Goal: Task Accomplishment & Management: Manage account settings

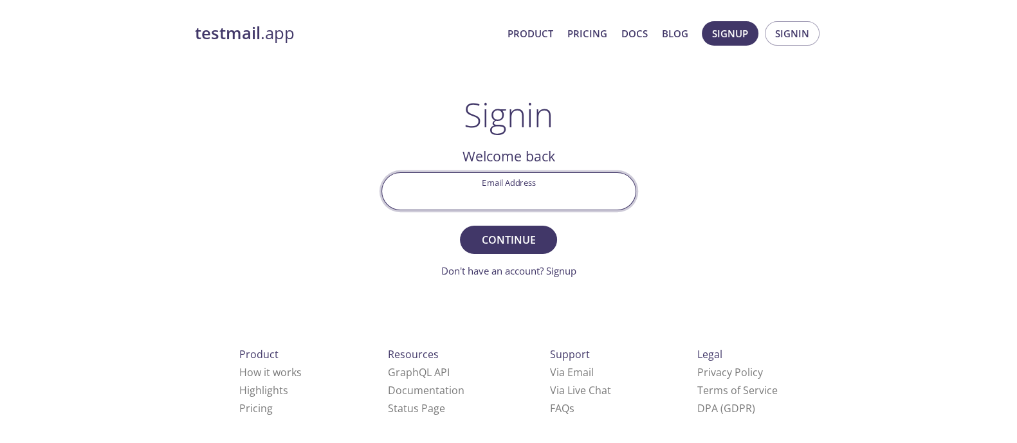
drag, startPoint x: 0, startPoint y: 0, endPoint x: 560, endPoint y: 190, distance: 590.8
click at [560, 190] on input "Email Address" at bounding box center [508, 191] width 253 height 37
type input "pd855000@gmail.com"
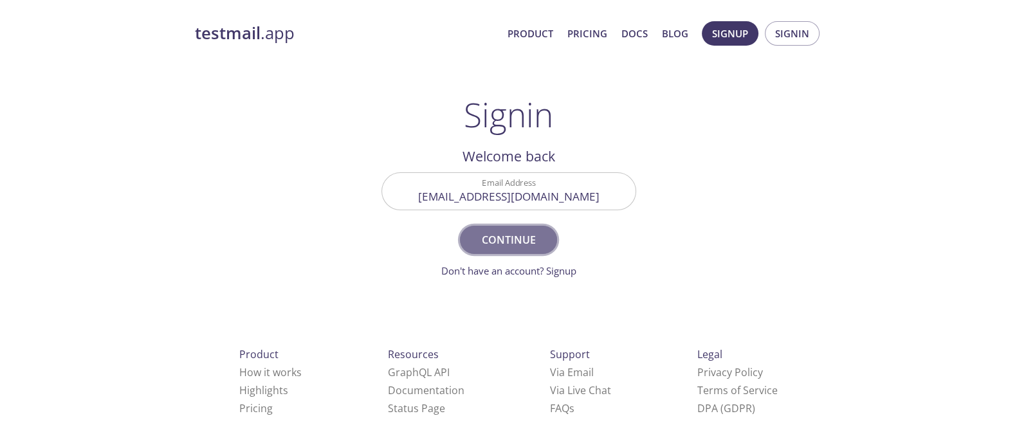
click at [498, 233] on span "Continue" at bounding box center [508, 240] width 68 height 18
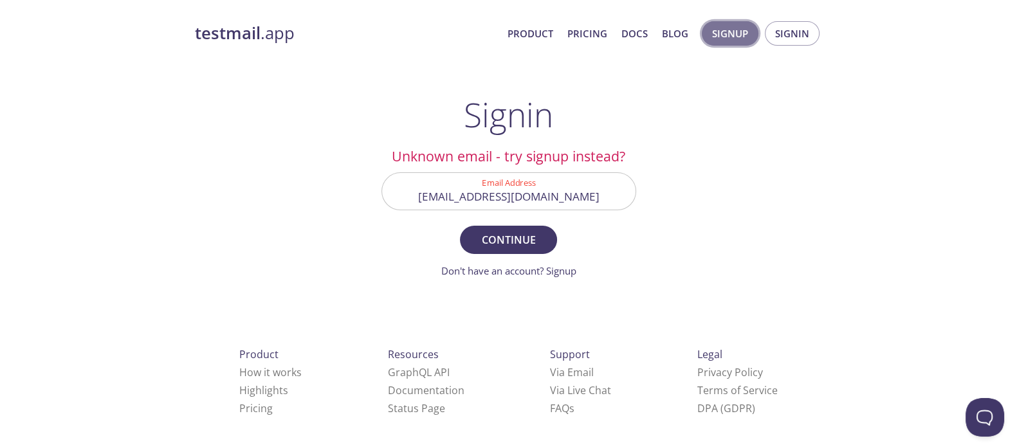
click at [734, 45] on button "Signup" at bounding box center [730, 33] width 57 height 24
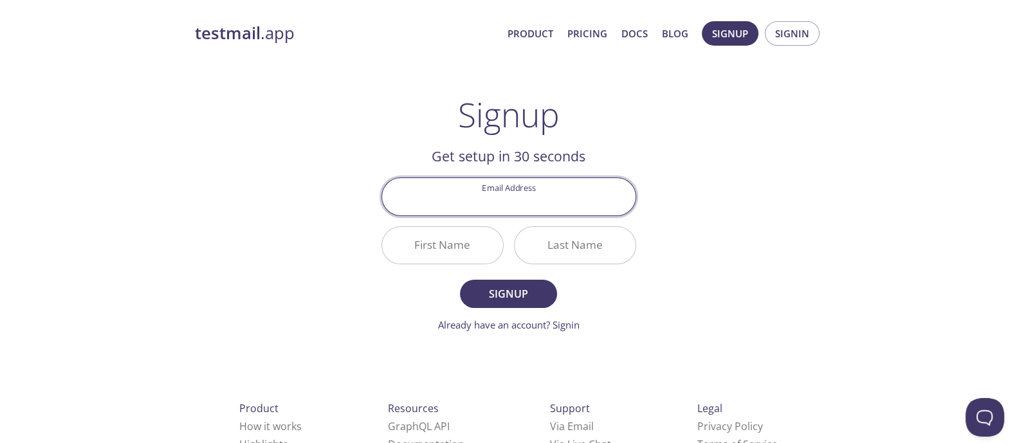
click at [566, 203] on input "Email Address" at bounding box center [508, 196] width 253 height 37
type input "[EMAIL_ADDRESS][DOMAIN_NAME]"
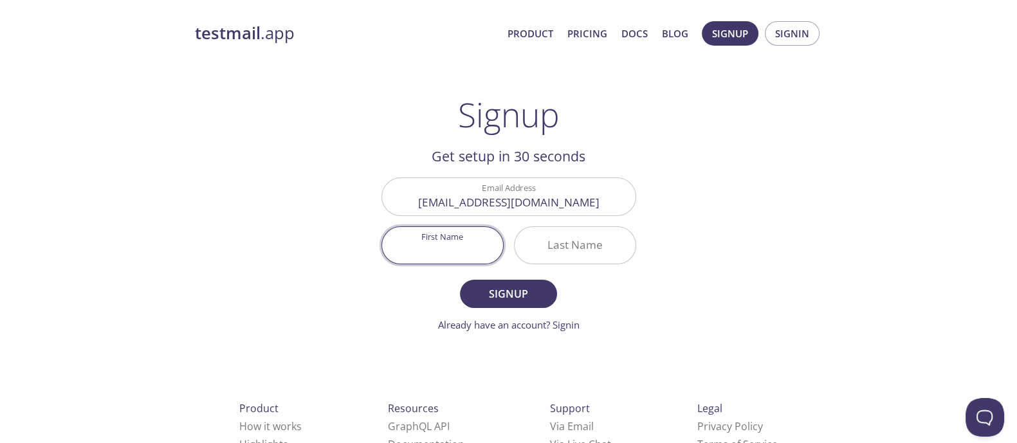
click at [481, 250] on input "First Name" at bounding box center [442, 245] width 121 height 37
type input "[PERSON_NAME]"
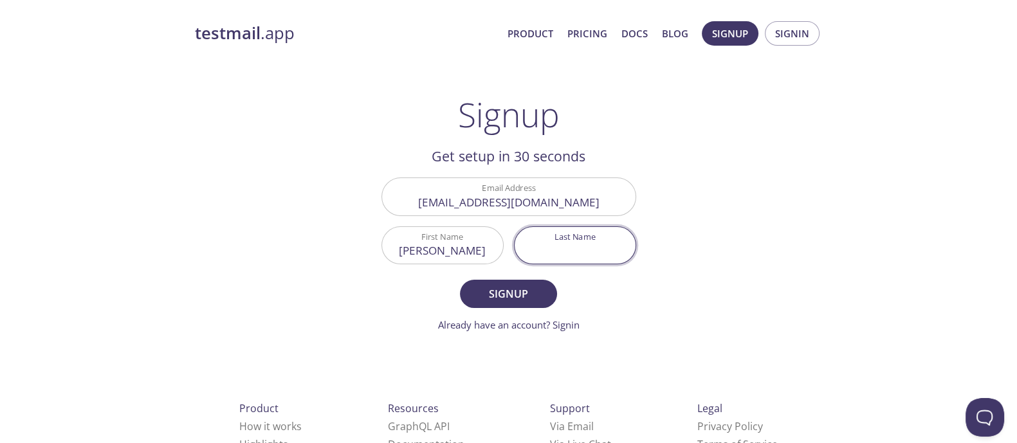
click at [545, 245] on input "Last Name" at bounding box center [575, 245] width 121 height 37
type input "d"
type input "Dwamena"
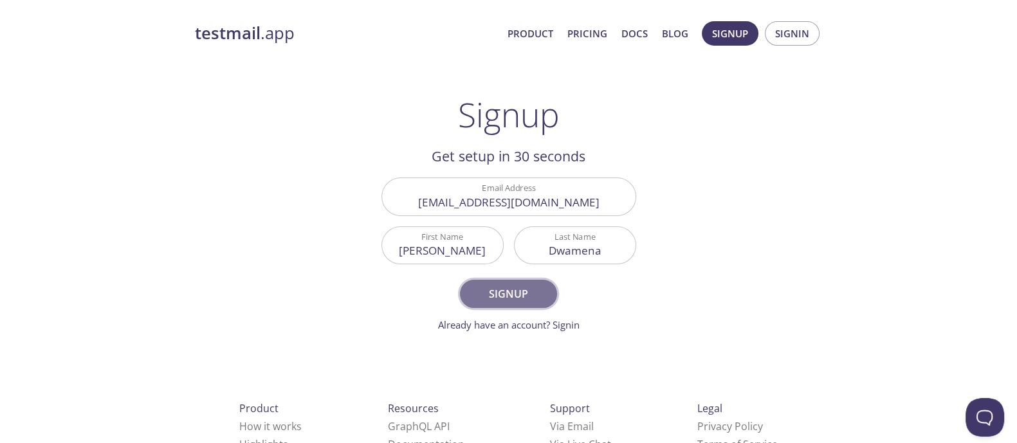
click at [498, 292] on span "Signup" at bounding box center [508, 294] width 68 height 18
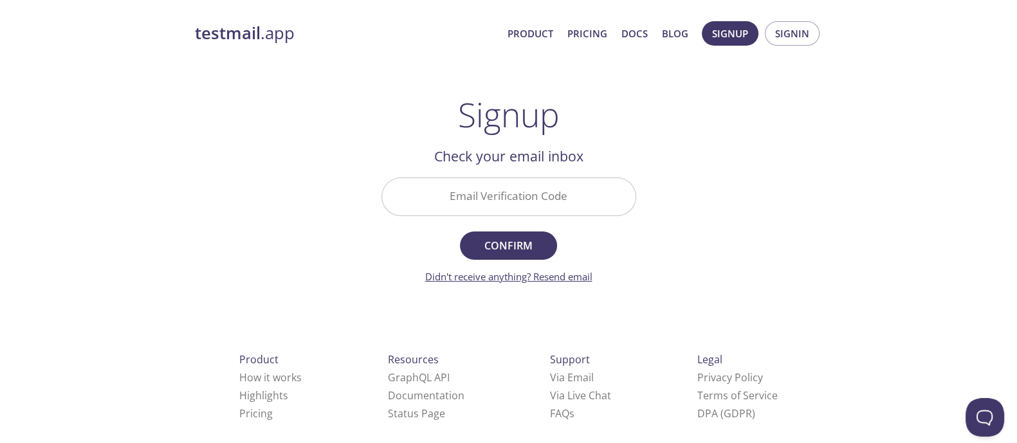
click at [573, 272] on link "Didn't receive anything? Resend email" at bounding box center [508, 276] width 167 height 13
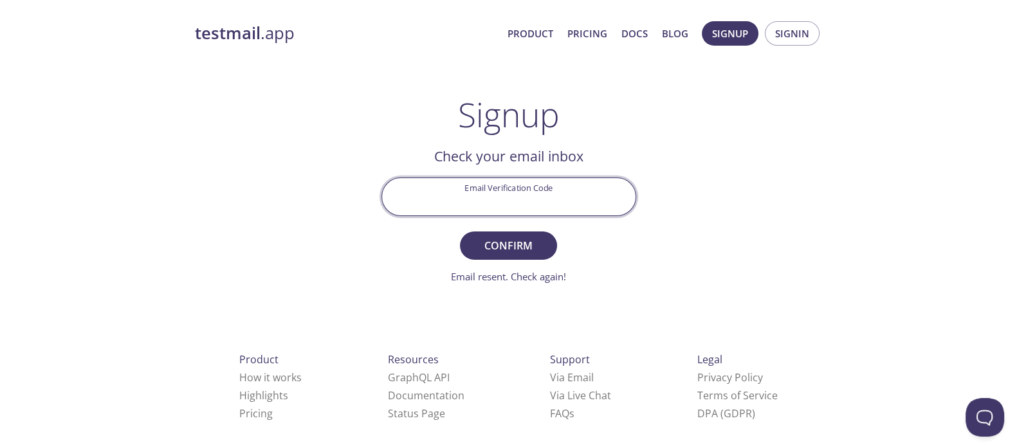
click at [530, 196] on input "Email Verification Code" at bounding box center [508, 196] width 253 height 37
type input "J4XYSGL"
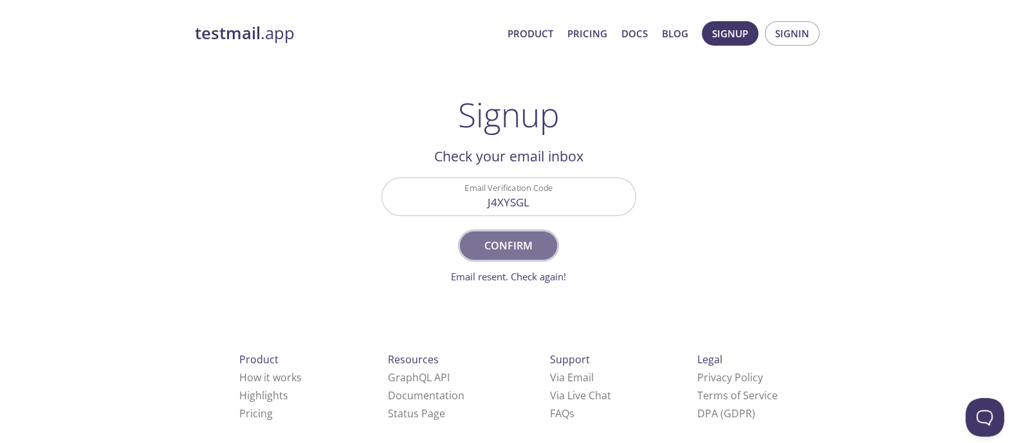
click at [529, 237] on span "Confirm" at bounding box center [508, 246] width 68 height 18
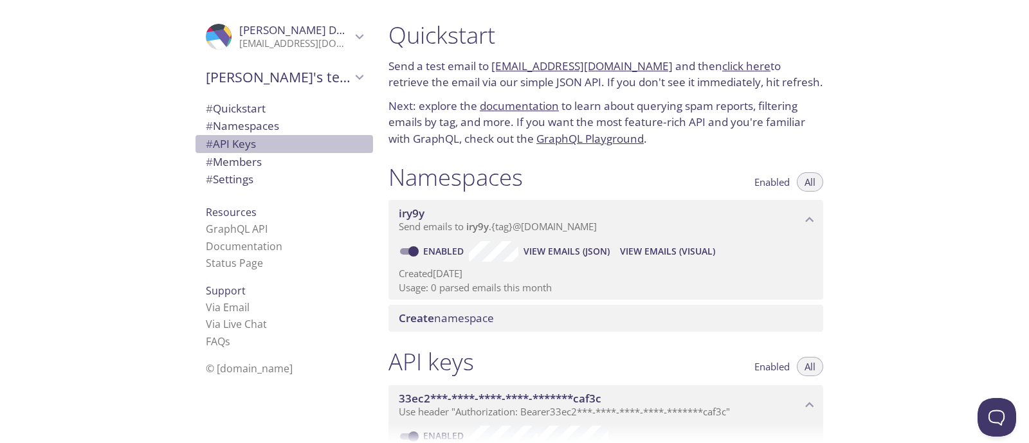
click at [218, 146] on span "# API Keys" at bounding box center [231, 143] width 50 height 15
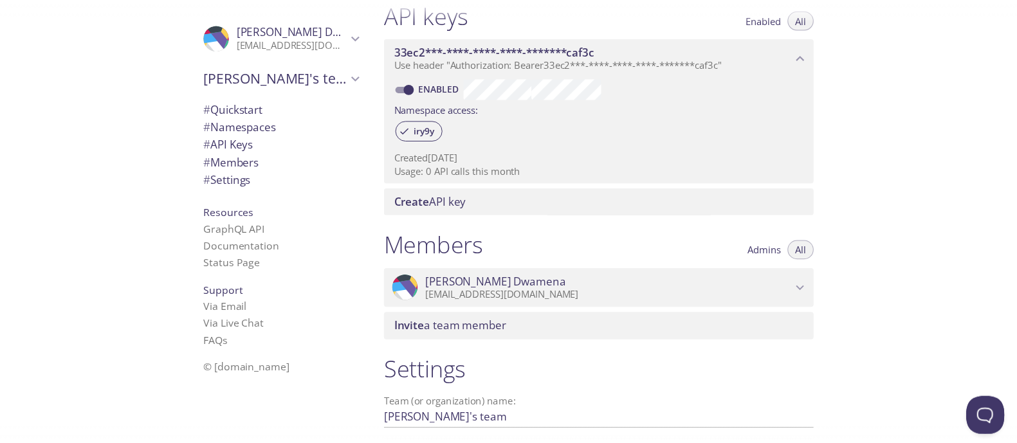
scroll to position [343, 0]
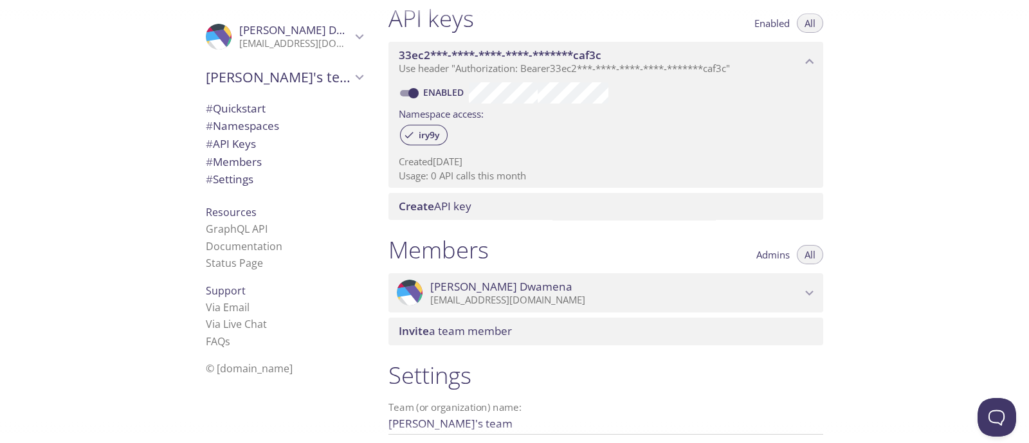
click at [441, 201] on span "Create API key" at bounding box center [435, 206] width 73 height 15
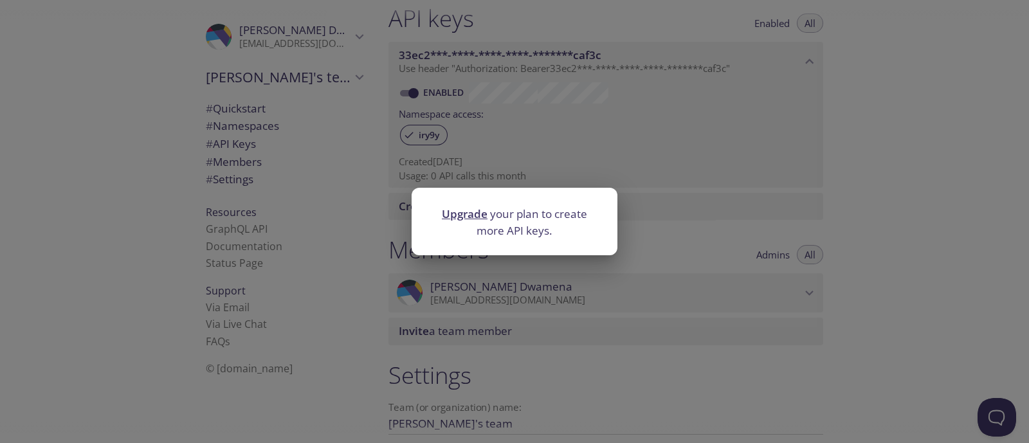
click at [477, 216] on link "Upgrade" at bounding box center [465, 213] width 46 height 15
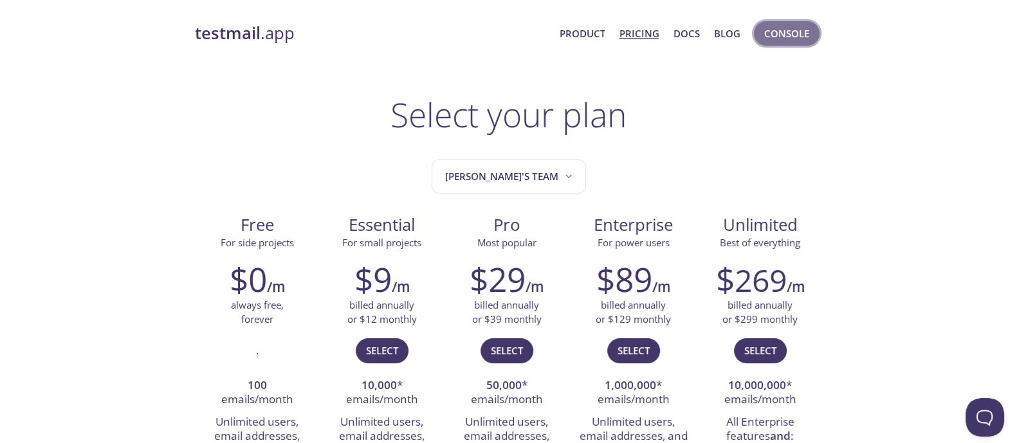
click at [768, 39] on span "Console" at bounding box center [786, 33] width 45 height 17
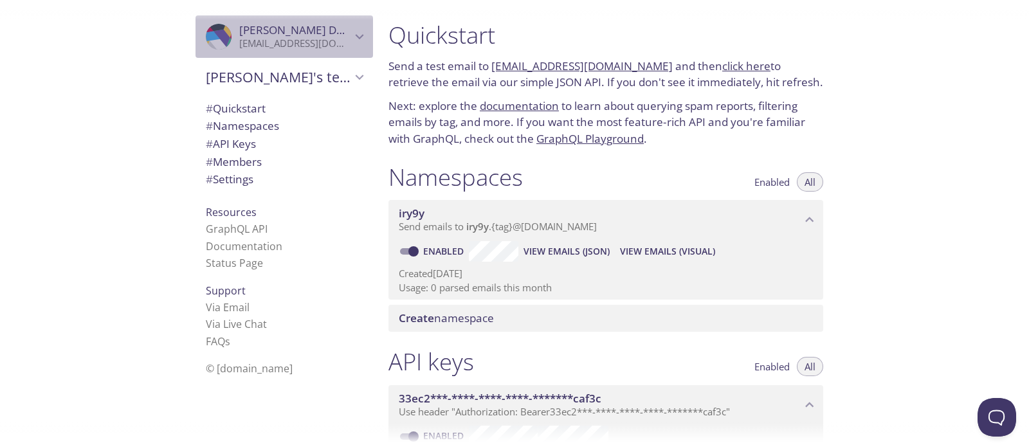
click at [351, 42] on icon "Patrick Dwamena" at bounding box center [359, 36] width 17 height 17
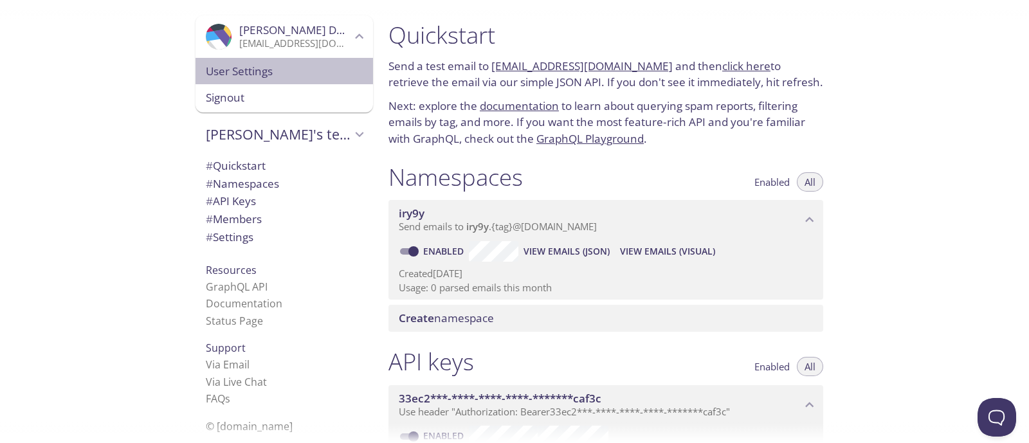
click at [272, 71] on span "User Settings" at bounding box center [284, 71] width 157 height 17
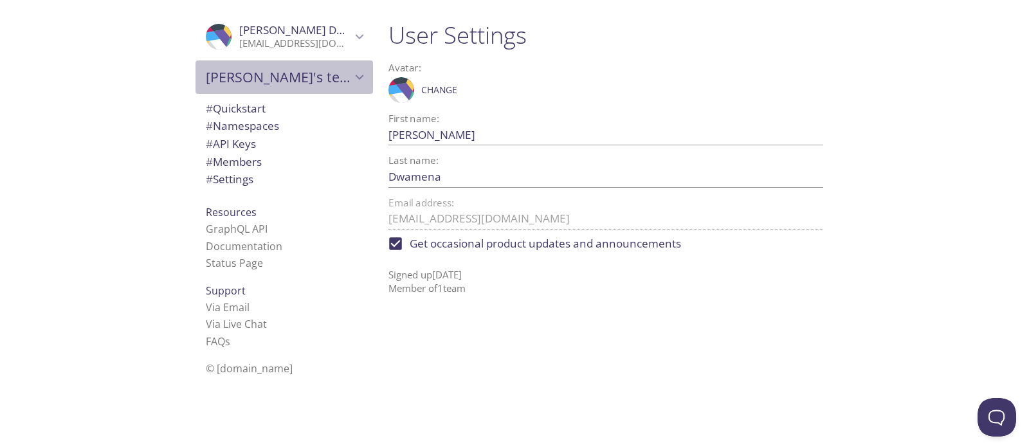
click at [289, 72] on span "[PERSON_NAME]'s team" at bounding box center [278, 77] width 145 height 18
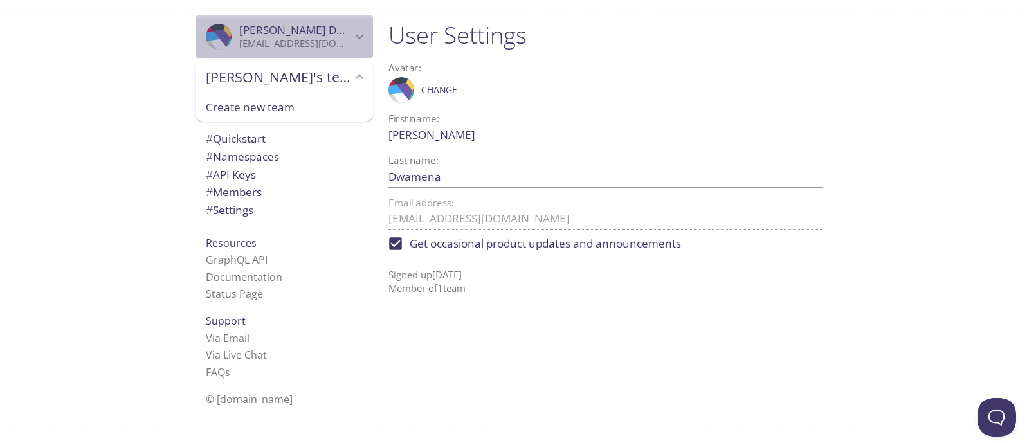
click at [305, 39] on p "[EMAIL_ADDRESS][DOMAIN_NAME]" at bounding box center [295, 43] width 112 height 13
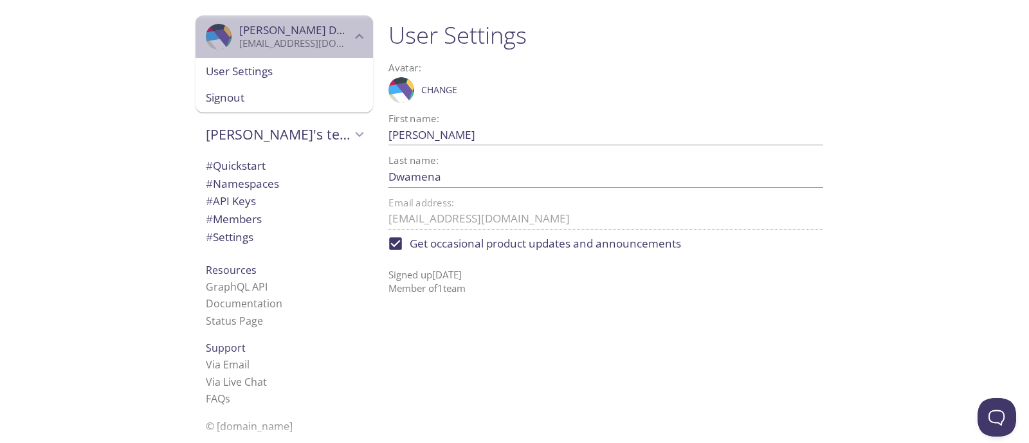
click at [261, 40] on p "[EMAIL_ADDRESS][DOMAIN_NAME]" at bounding box center [295, 43] width 112 height 13
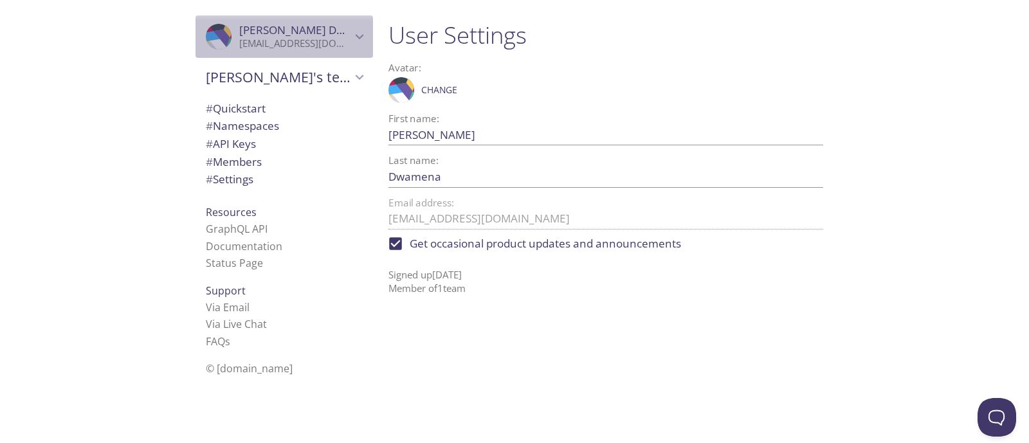
drag, startPoint x: 261, startPoint y: 40, endPoint x: 255, endPoint y: 174, distance: 133.9
click at [255, 174] on div ".cls-1 { fill: #6d5ca8; } .cls-2 { fill: #3fc191; } .cls-3 { fill: #3b4752; } .…" at bounding box center [281, 221] width 193 height 443
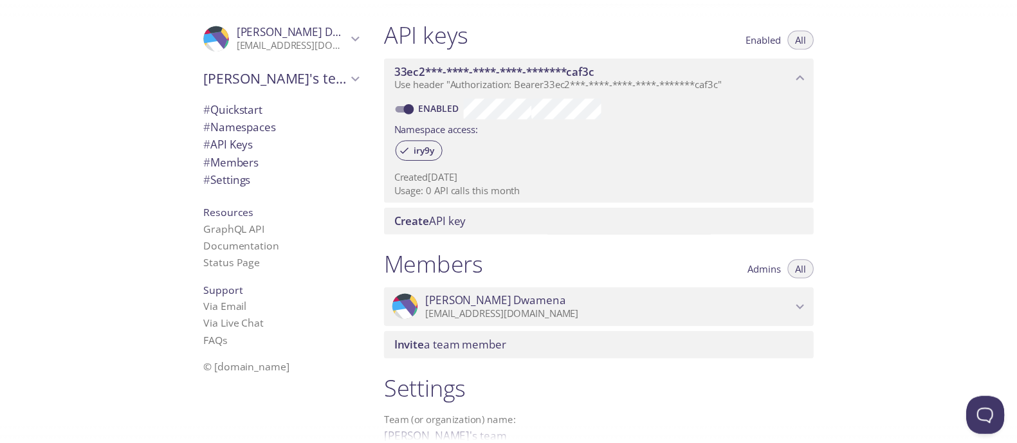
scroll to position [471, 0]
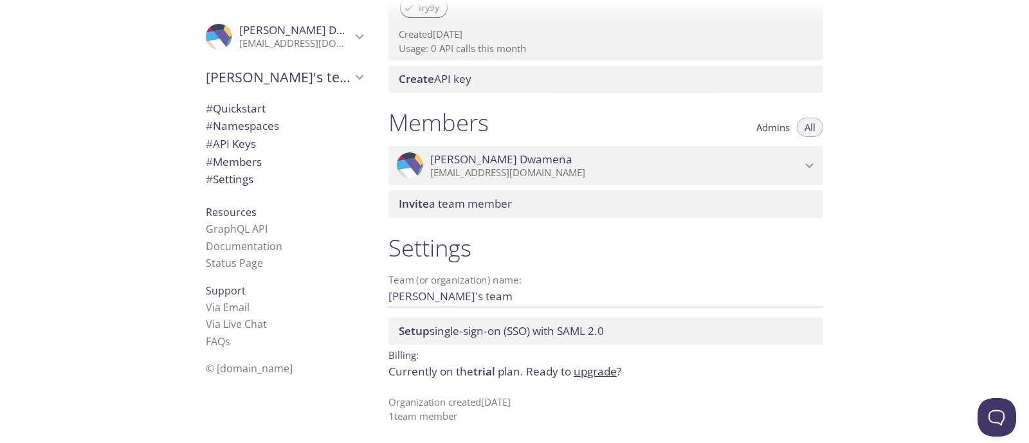
click at [590, 371] on link "upgrade" at bounding box center [595, 371] width 43 height 15
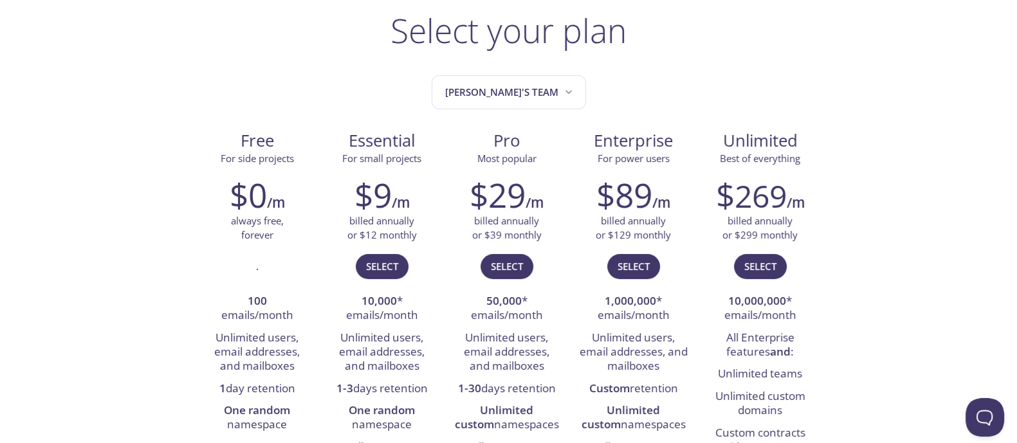
scroll to position [65, 0]
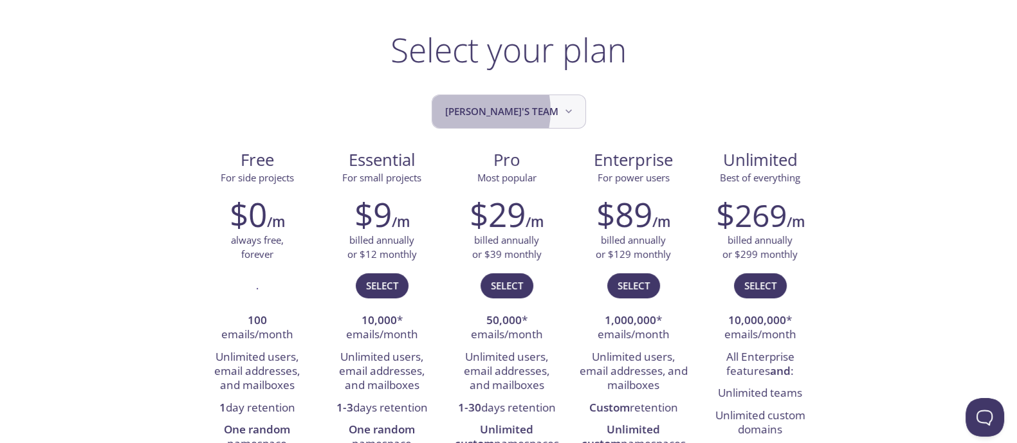
click at [482, 110] on span "[PERSON_NAME]'s team" at bounding box center [510, 111] width 130 height 17
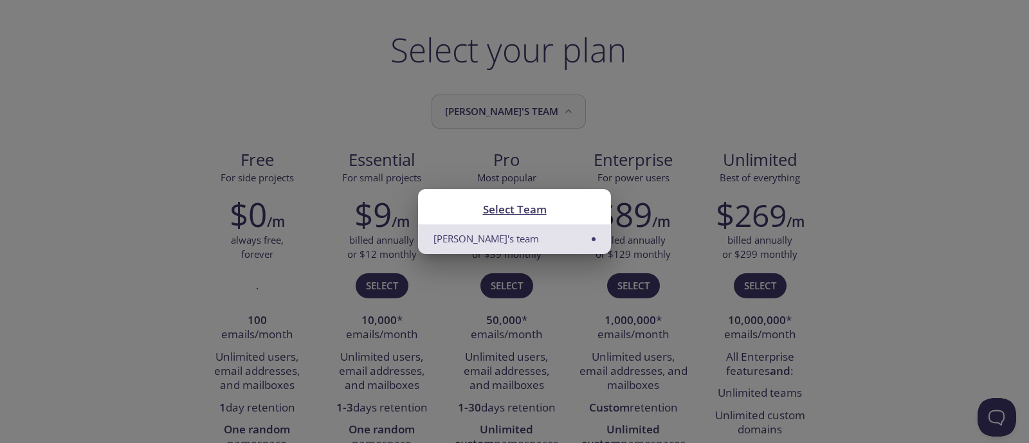
click at [482, 110] on div "Select Team [PERSON_NAME]'s team" at bounding box center [514, 221] width 1029 height 443
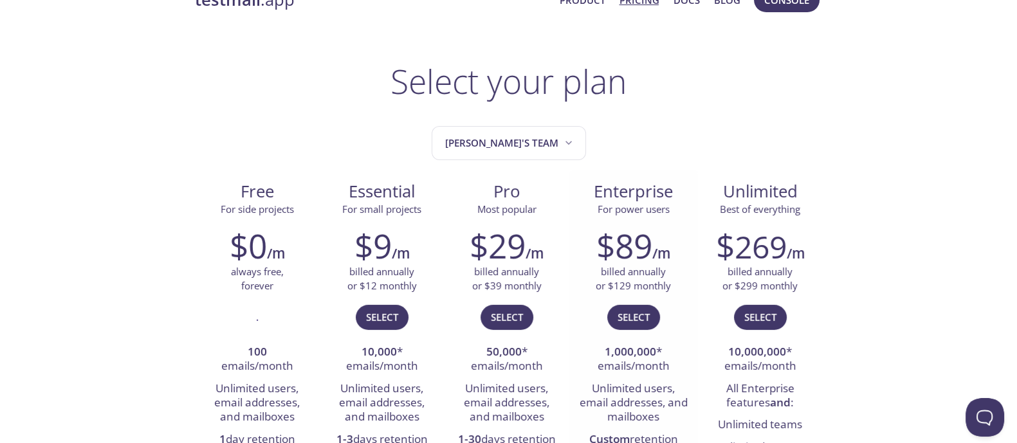
scroll to position [0, 0]
